Goal: Navigation & Orientation: Find specific page/section

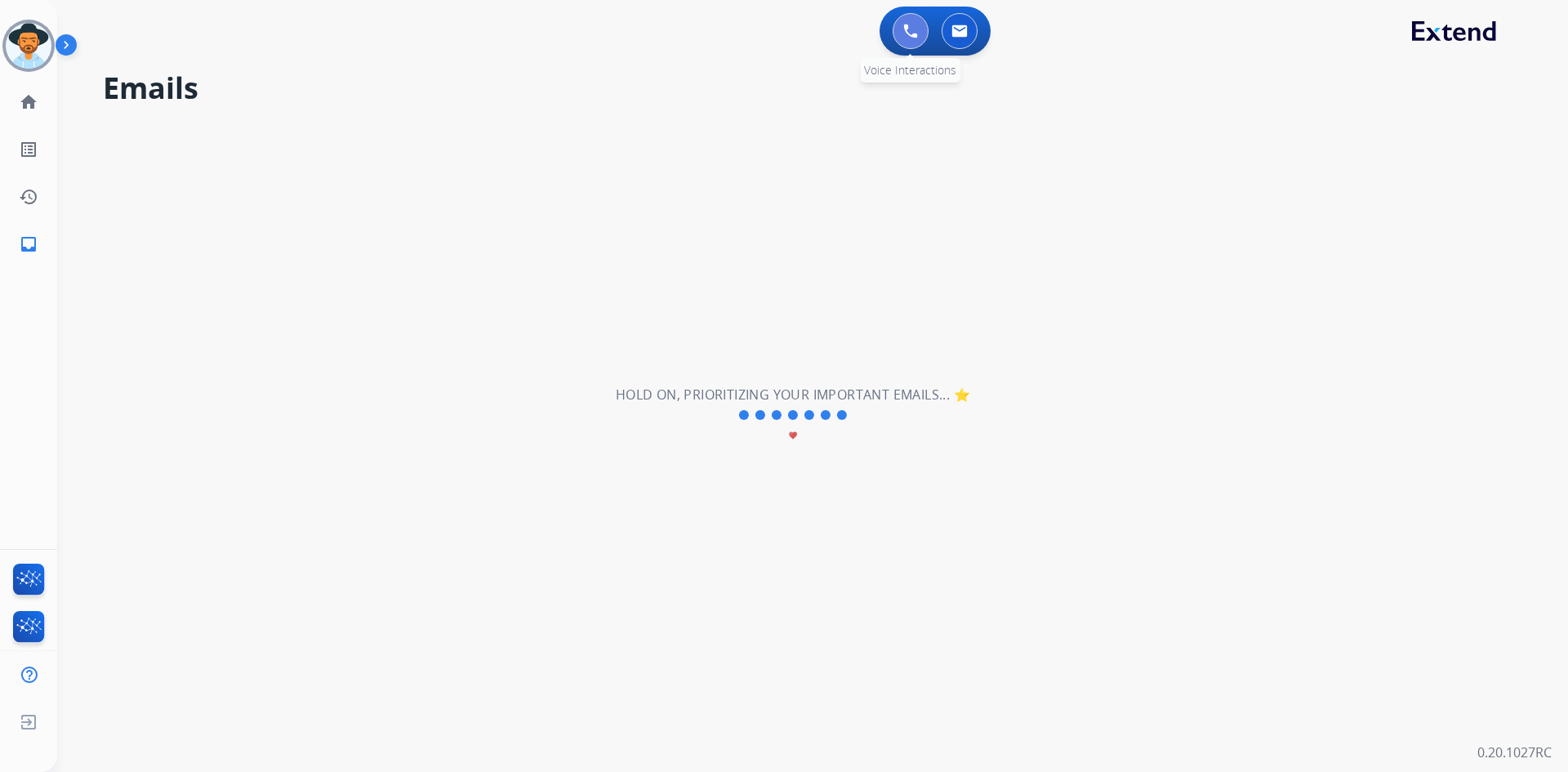
click at [902, 24] on button at bounding box center [910, 31] width 36 height 36
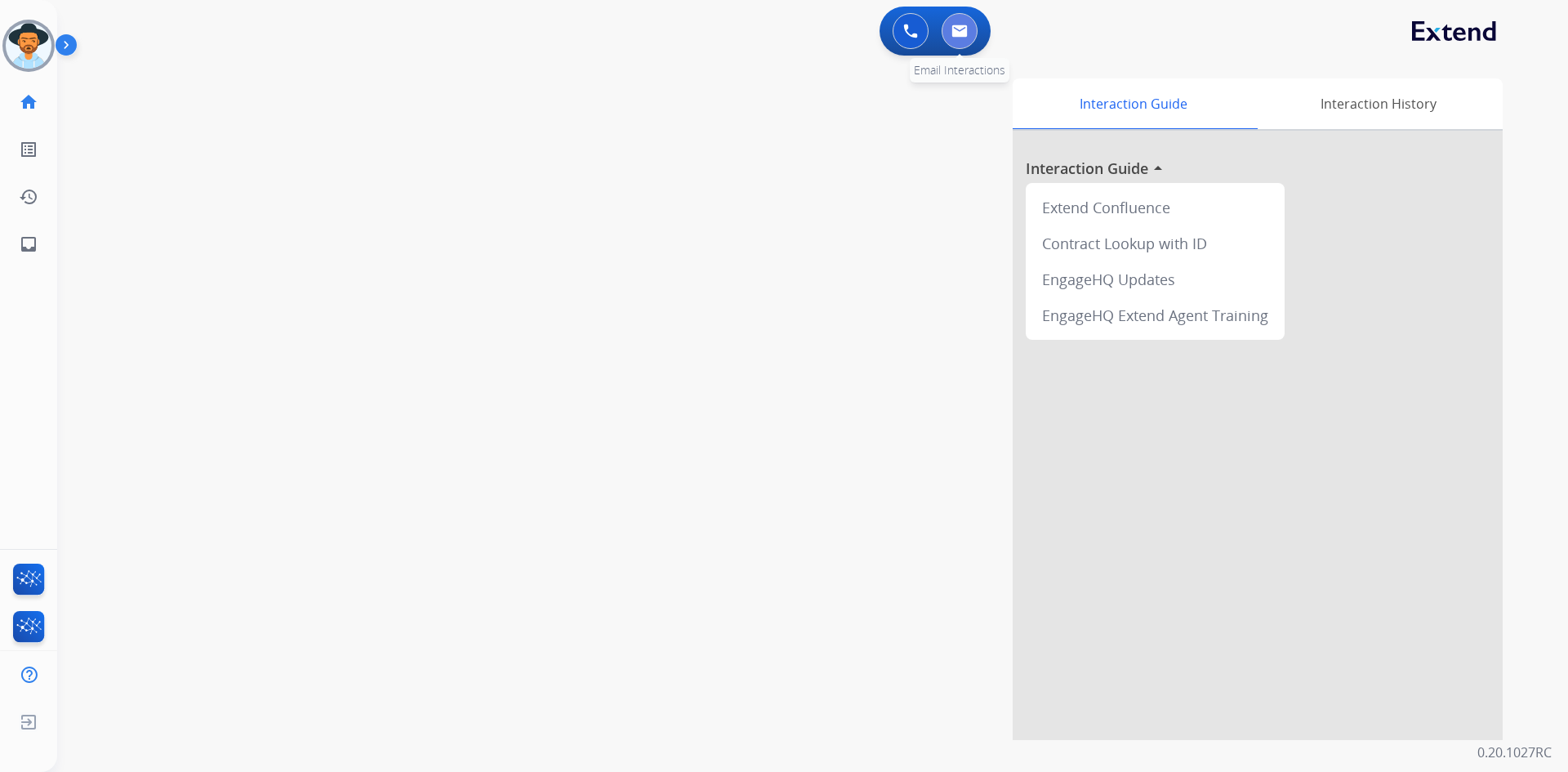
click at [964, 26] on img at bounding box center [960, 30] width 16 height 13
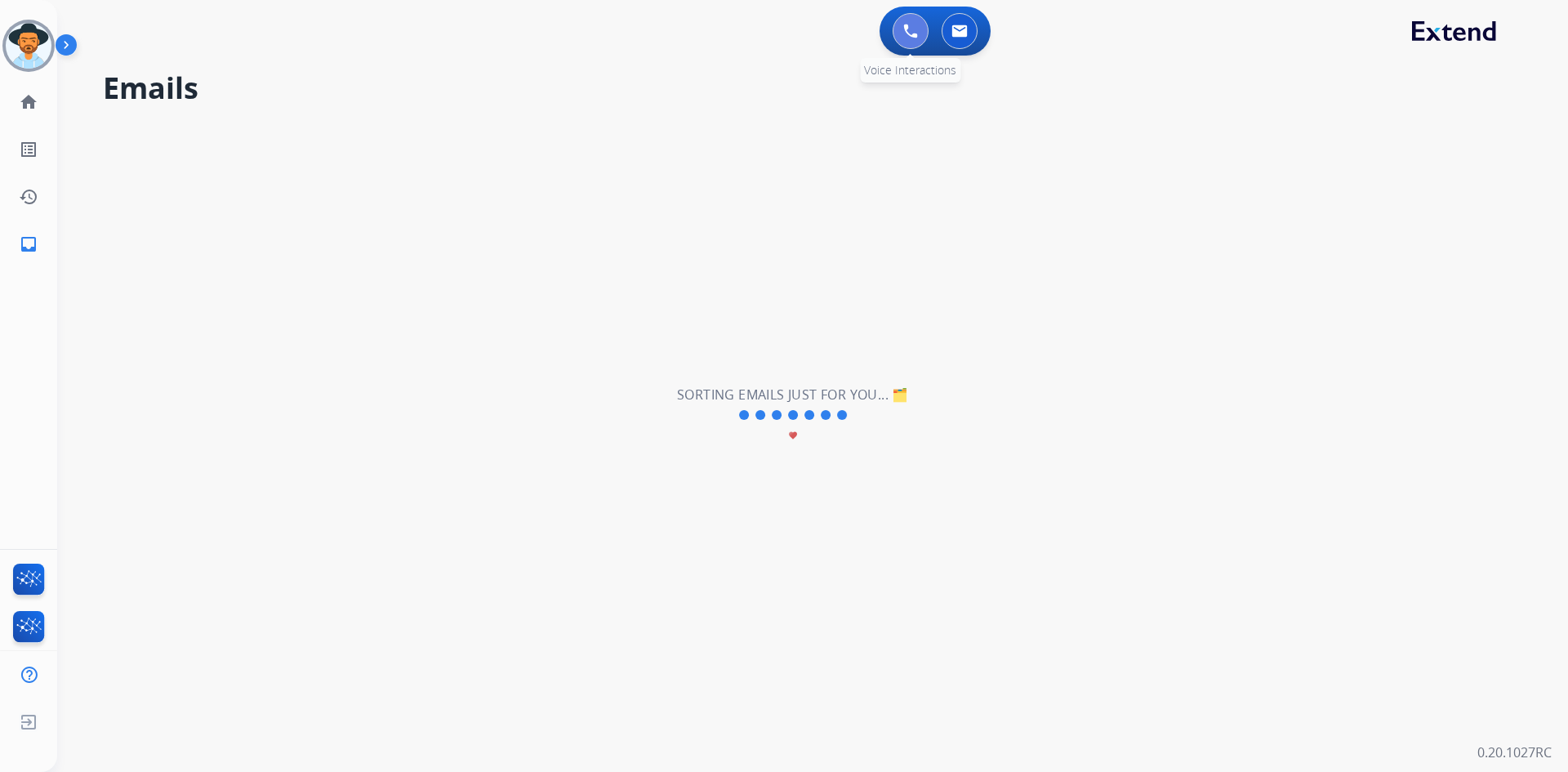
click at [908, 26] on img at bounding box center [910, 31] width 14 height 14
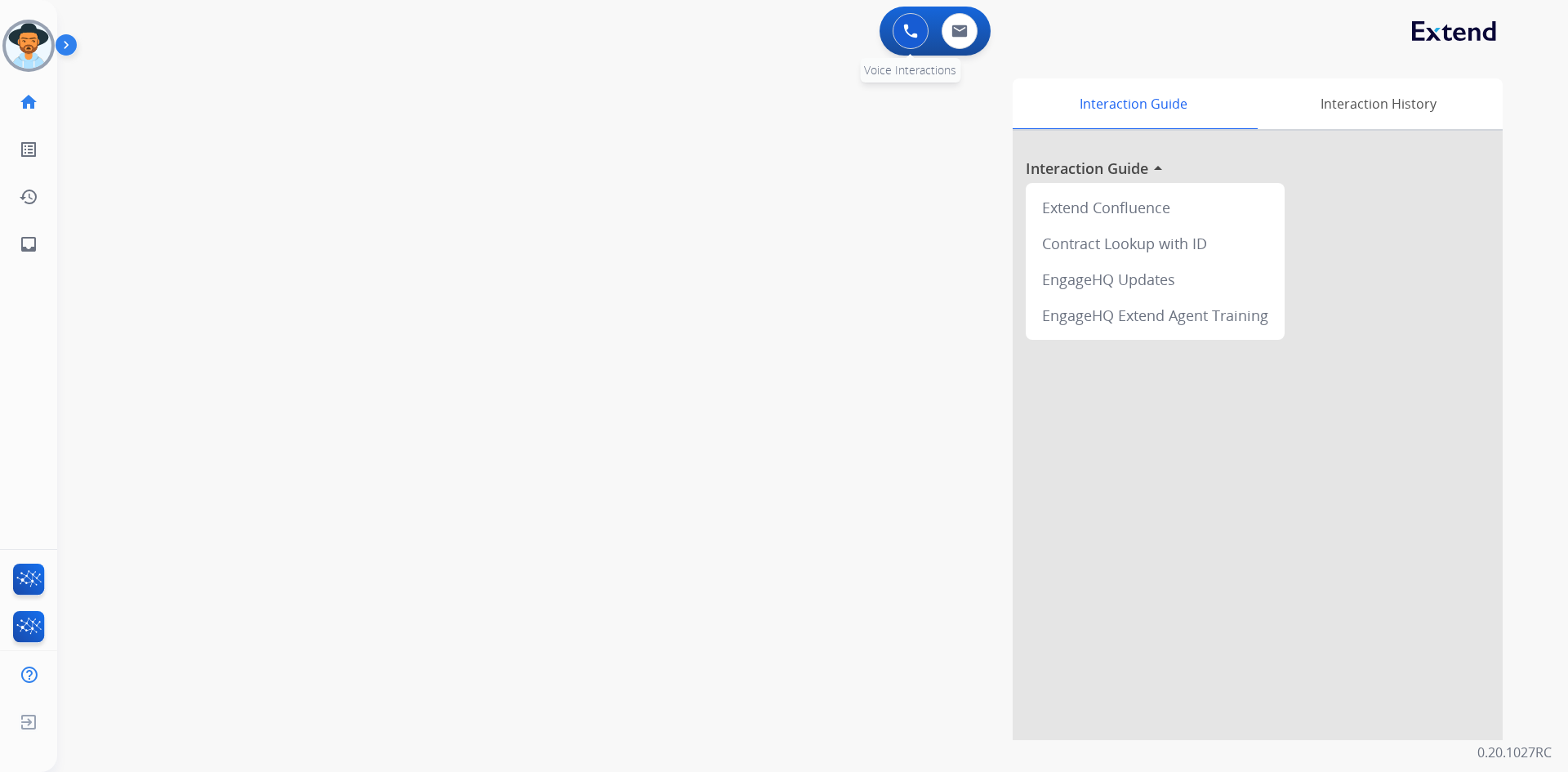
click at [898, 32] on button at bounding box center [910, 31] width 36 height 36
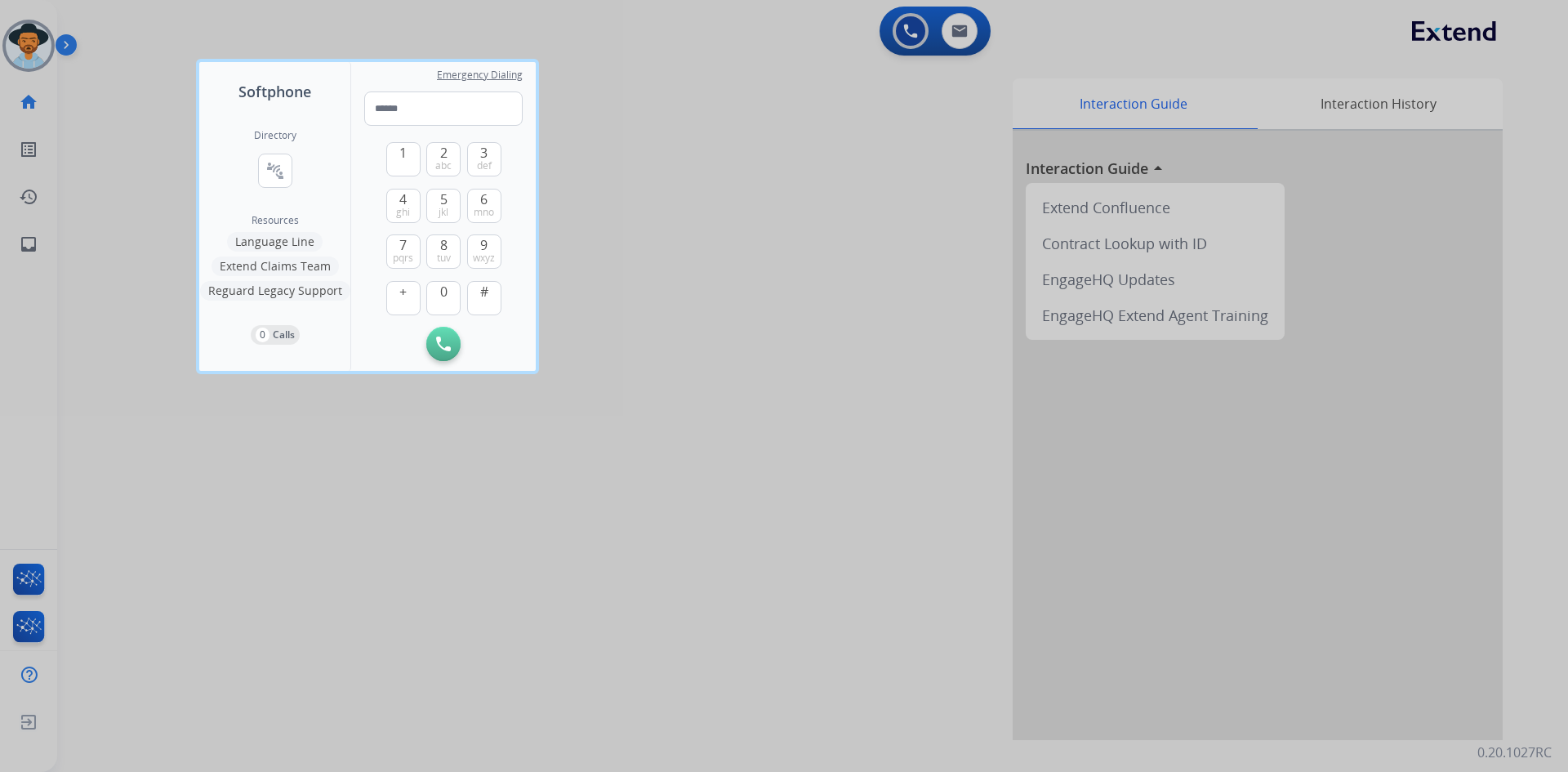
click at [968, 32] on div at bounding box center [784, 386] width 1568 height 772
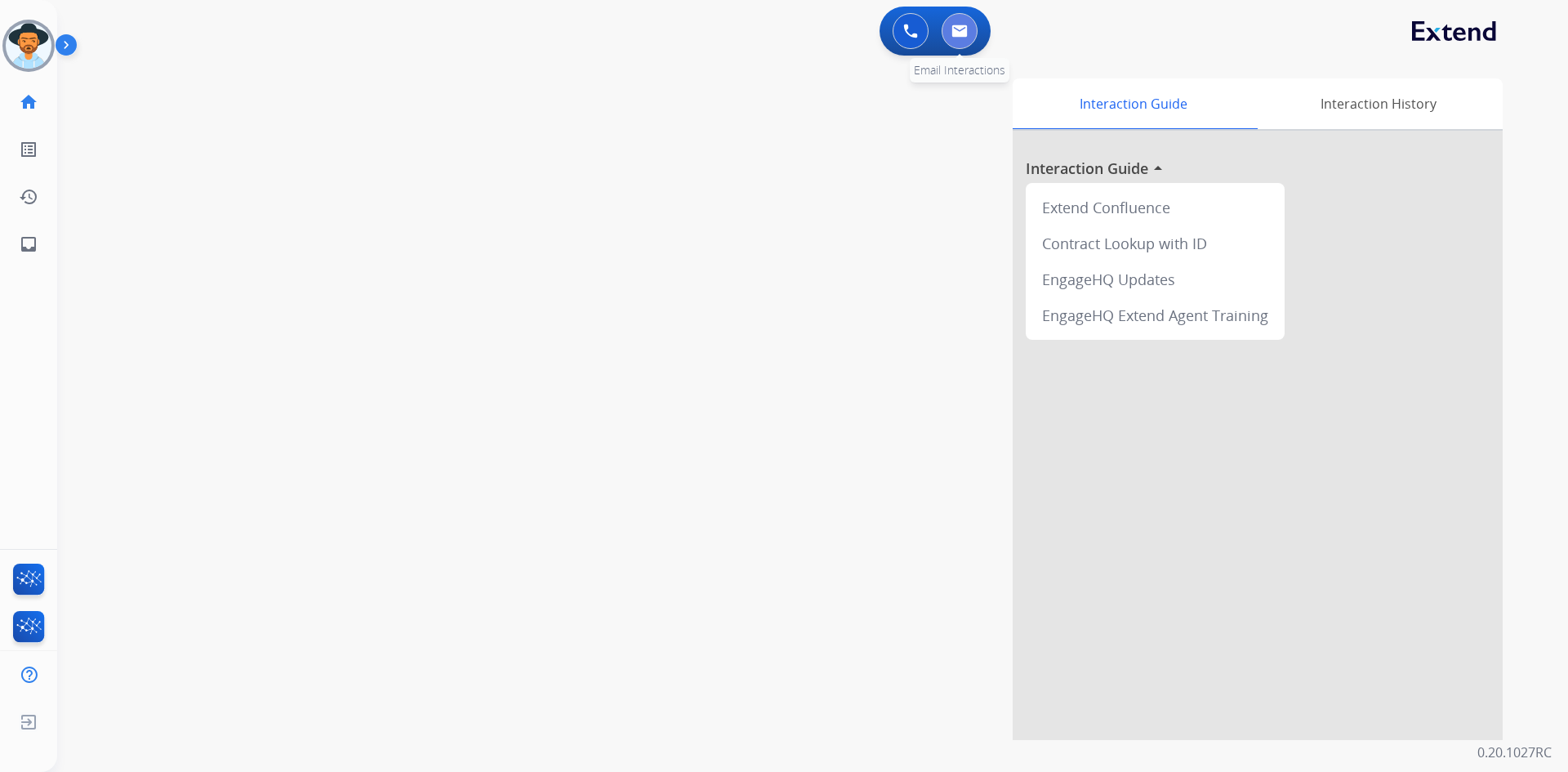
click at [966, 33] on img at bounding box center [960, 30] width 16 height 13
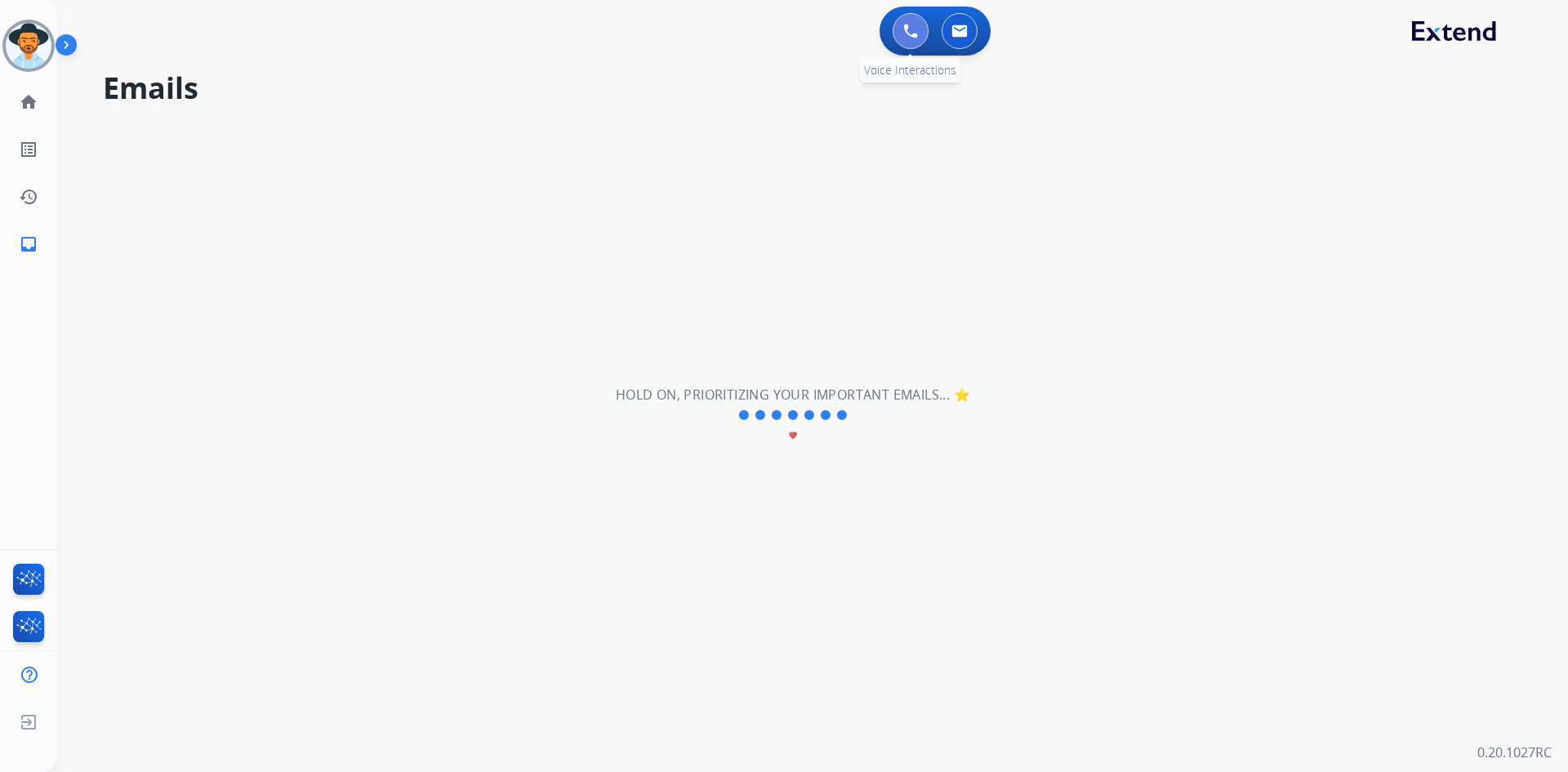
click at [913, 40] on button at bounding box center [910, 31] width 36 height 36
